Goal: Task Accomplishment & Management: Manage account settings

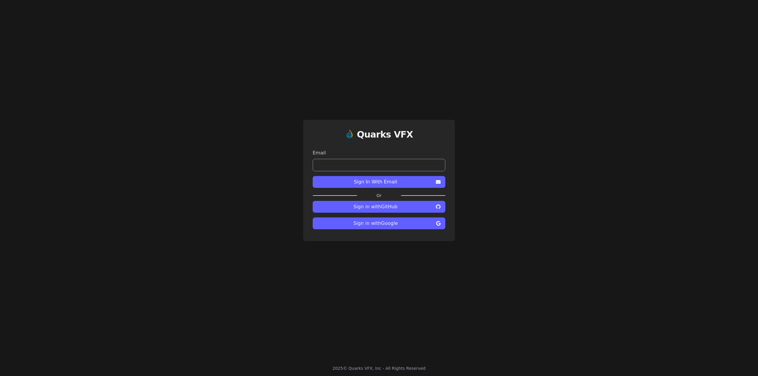
click at [393, 223] on span "Sign in with Google" at bounding box center [375, 223] width 116 height 7
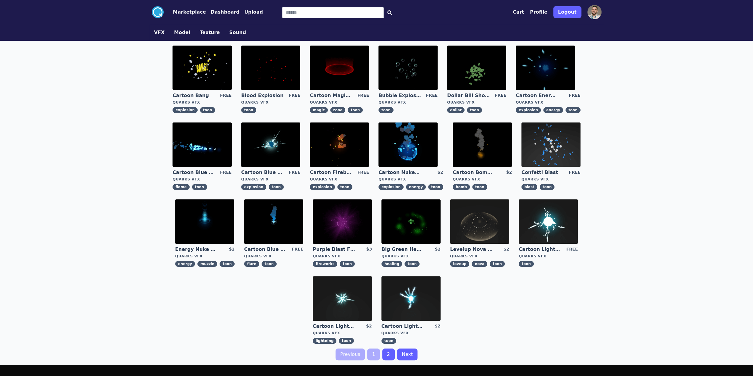
click at [211, 12] on button "Dashboard" at bounding box center [225, 12] width 29 height 7
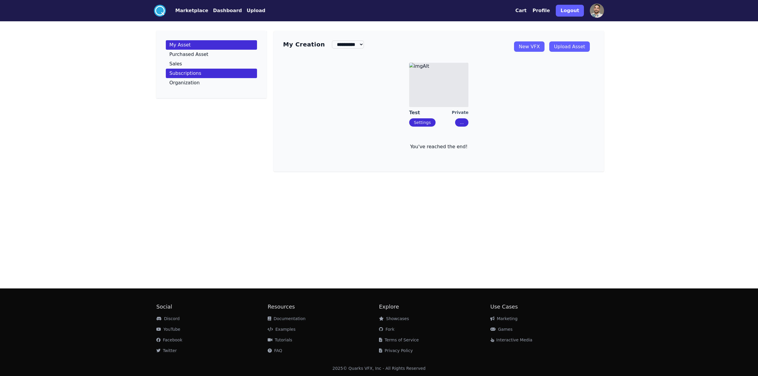
click at [187, 74] on p "Subscriptions" at bounding box center [185, 73] width 32 height 5
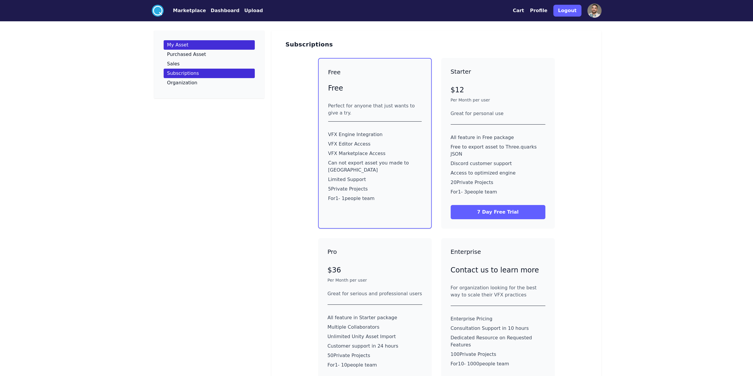
click at [192, 45] on link "My Asset" at bounding box center [209, 44] width 91 height 9
